Goal: Transaction & Acquisition: Purchase product/service

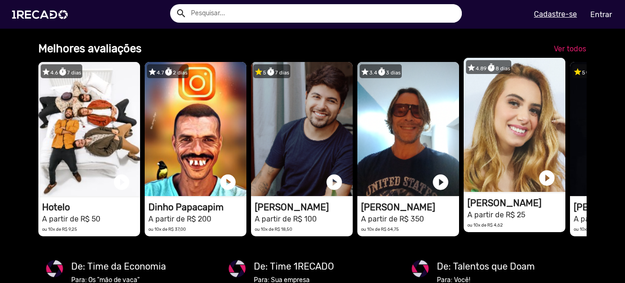
scroll to position [705, 0]
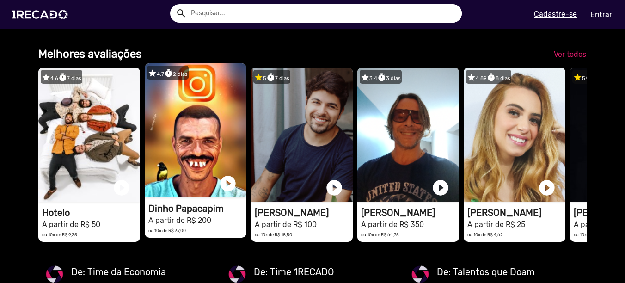
drag, startPoint x: 299, startPoint y: 175, endPoint x: 204, endPoint y: 153, distance: 97.2
click at [205, 164] on div "star 4.6 timer 7 [PERSON_NAME] 1RECADO vídeos dedicados para fãs e empresas pla…" at bounding box center [312, 155] width 549 height 184
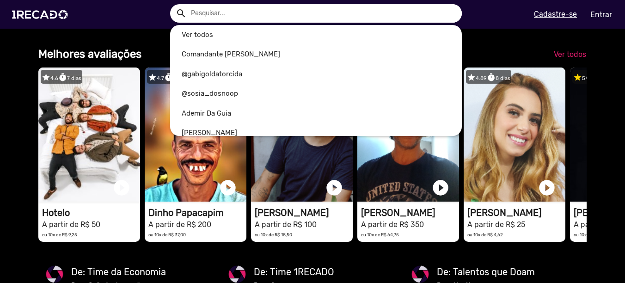
click at [227, 12] on input "text" at bounding box center [323, 13] width 278 height 18
type input "r"
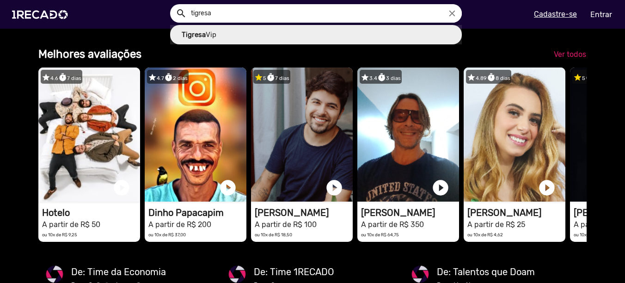
type input "Tigresa Vip"
click at [172, 5] on button "search" at bounding box center [180, 13] width 16 height 16
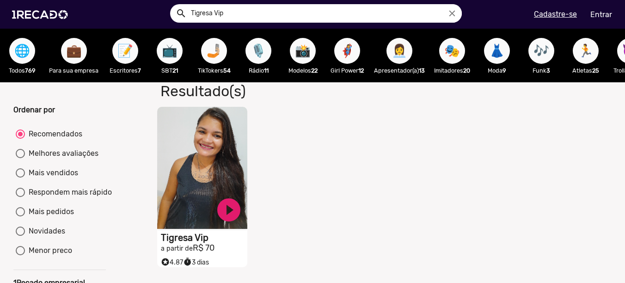
click at [206, 160] on video "S1RECADO vídeos dedicados para fãs e empresas" at bounding box center [202, 168] width 90 height 122
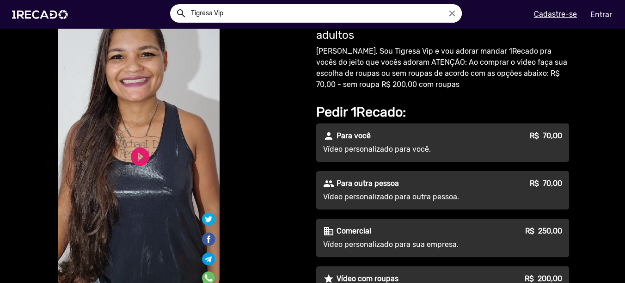
scroll to position [46, 0]
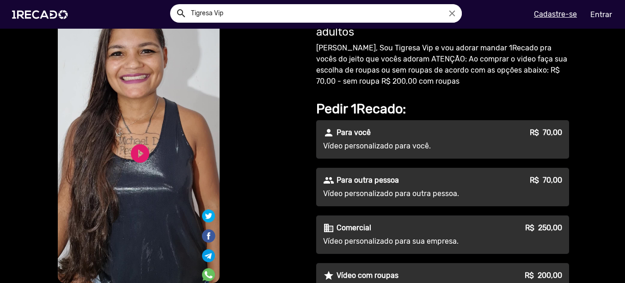
click at [172, 162] on video "S1RECADO vídeos dedicados para fãs e empresas" at bounding box center [139, 139] width 162 height 288
click at [136, 157] on link "play_circle_filled" at bounding box center [140, 153] width 22 height 22
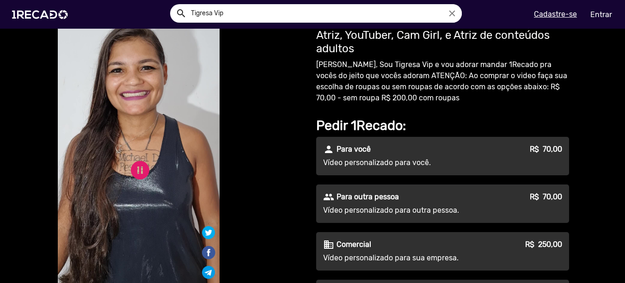
scroll to position [0, 0]
